Goal: Communication & Community: Answer question/provide support

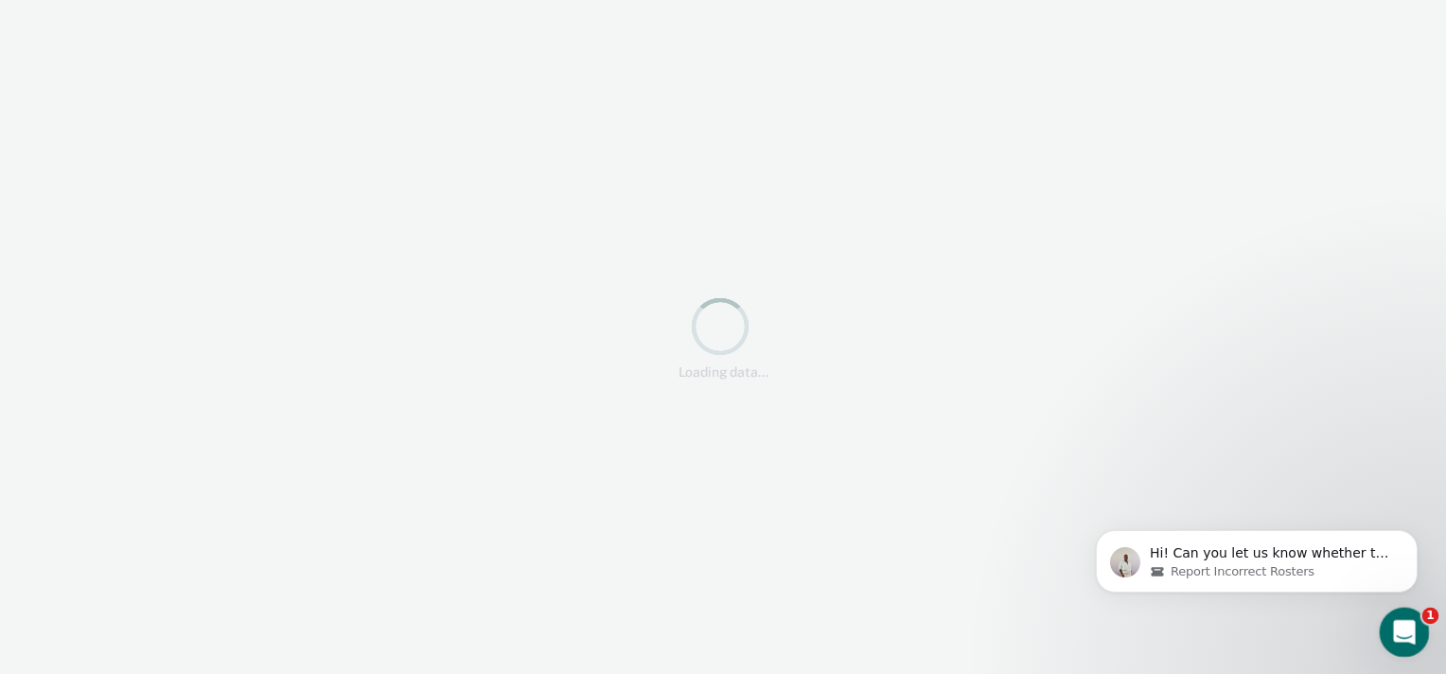
click at [1423, 635] on div "Open Intercom Messenger" at bounding box center [1402, 629] width 62 height 62
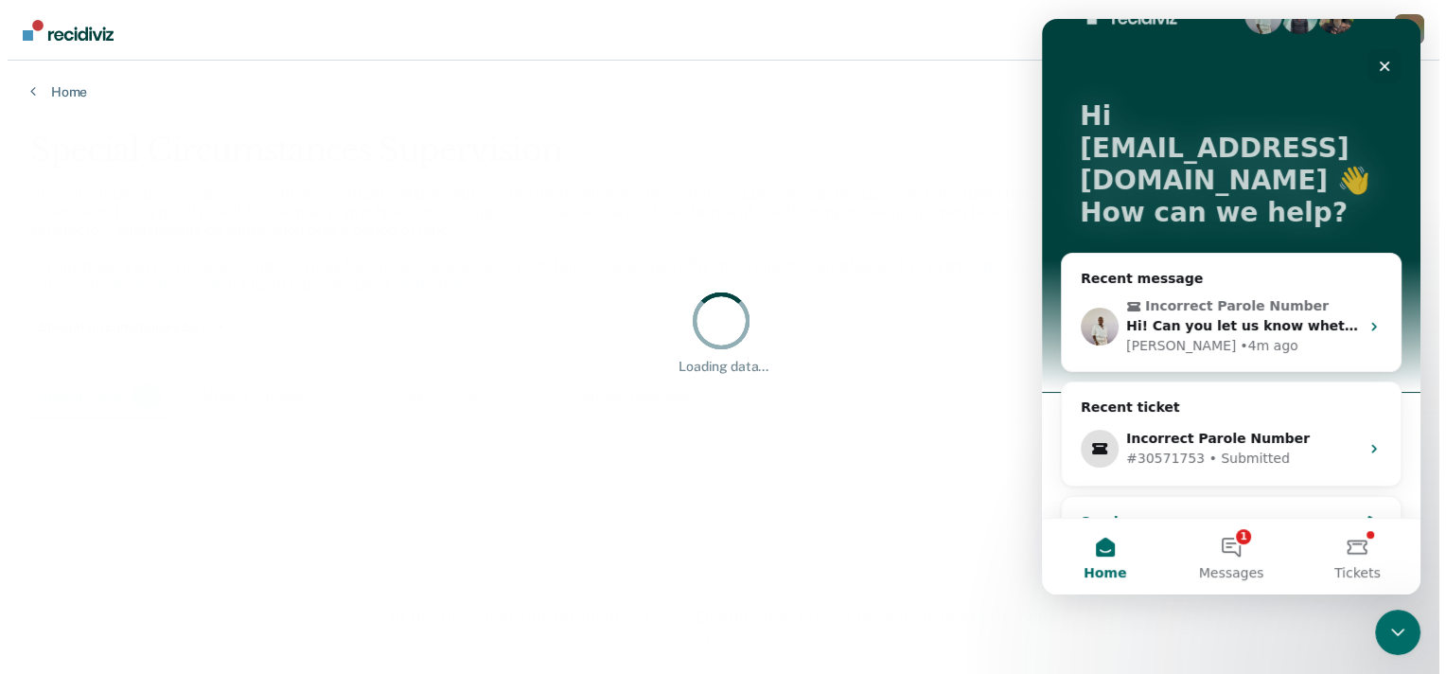
scroll to position [59, 0]
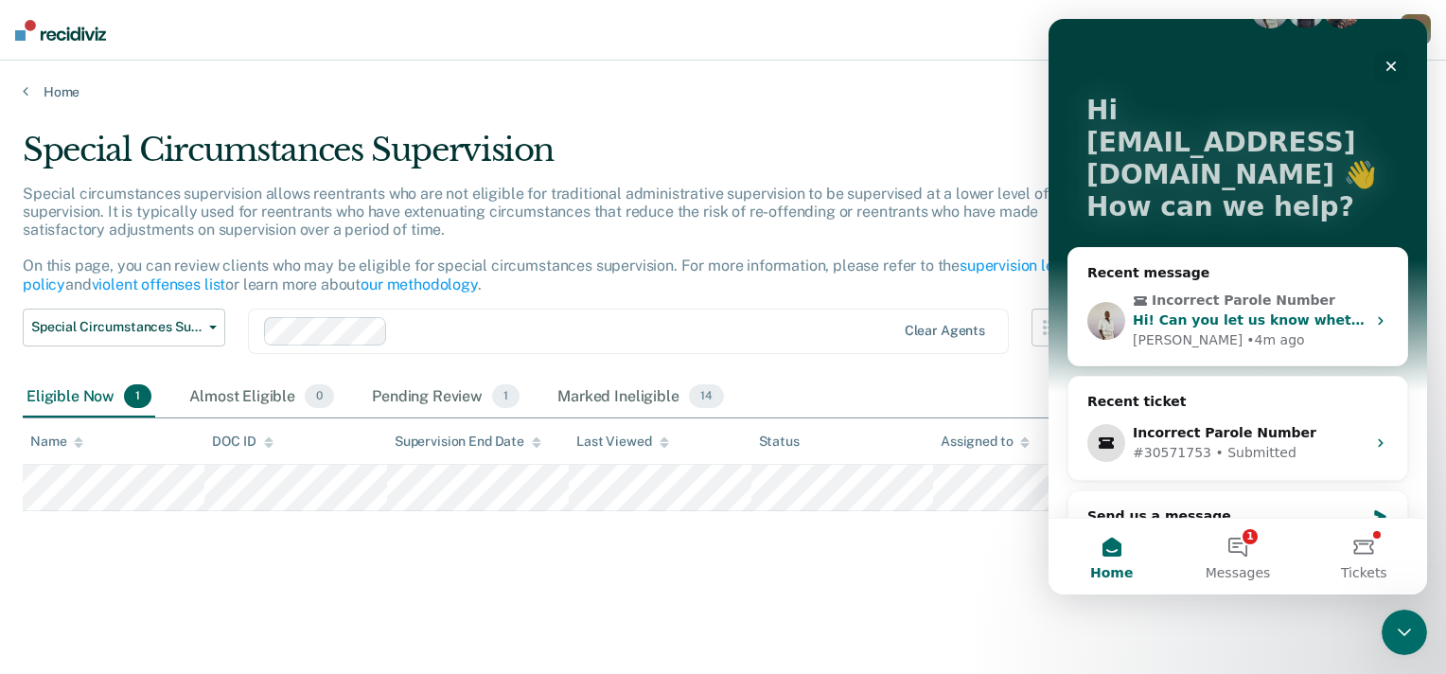
click at [1325, 291] on span "Incorrect Parole Number" at bounding box center [1240, 301] width 214 height 20
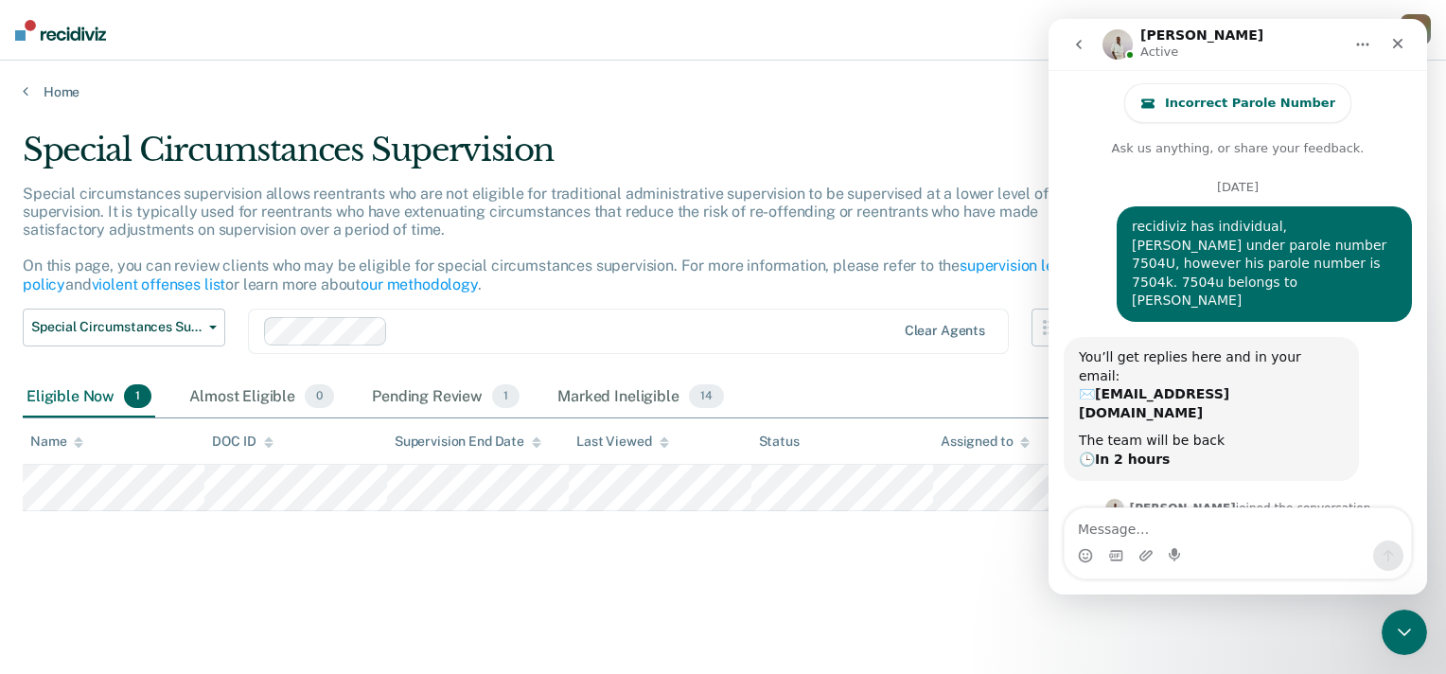
scroll to position [114, 0]
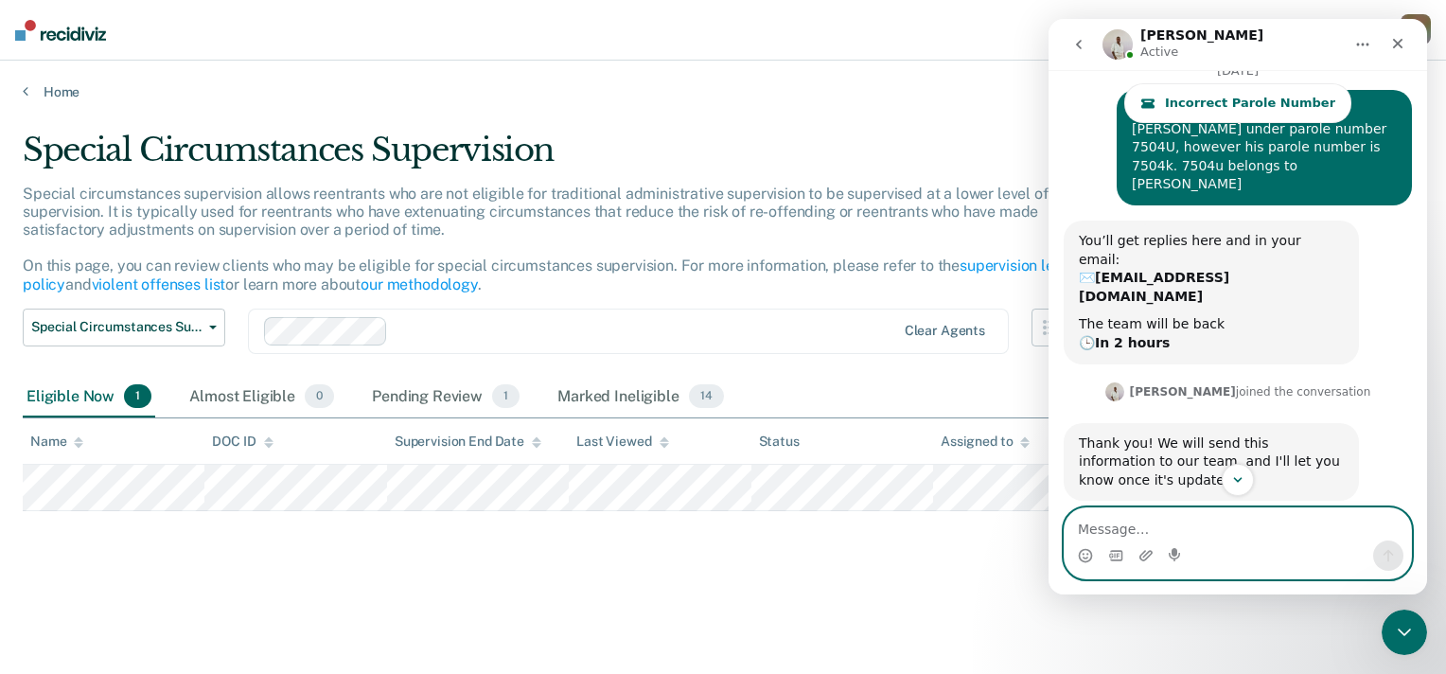
paste textarea "DE1765"
type textarea "DE1765 belongs to [PERSON_NAME]"
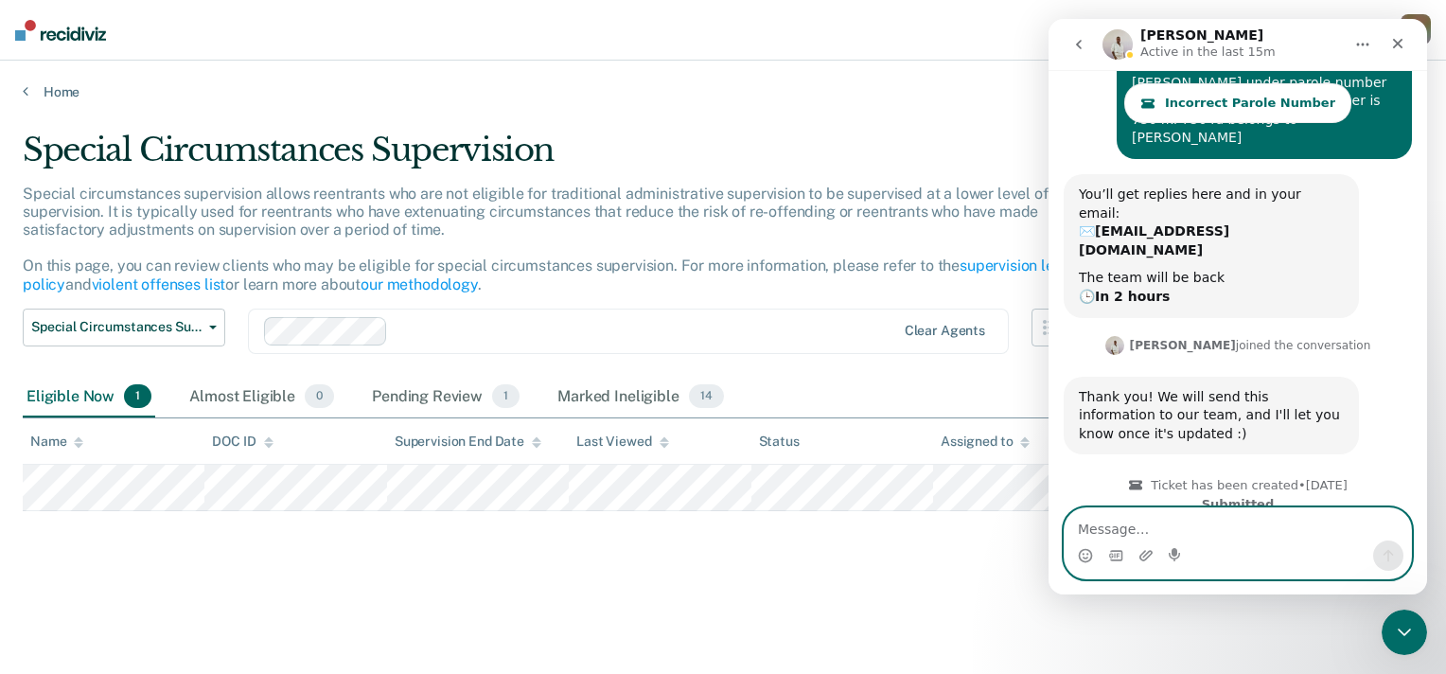
scroll to position [144, 0]
